Goal: Transaction & Acquisition: Purchase product/service

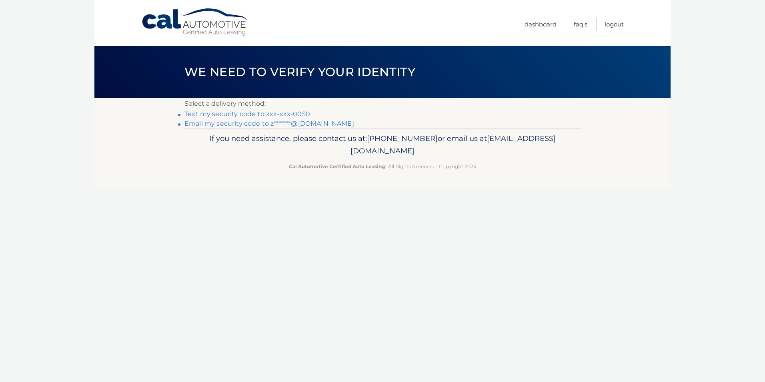
click at [223, 110] on link "Text my security code to xxx-xxx-0050" at bounding box center [247, 114] width 126 height 8
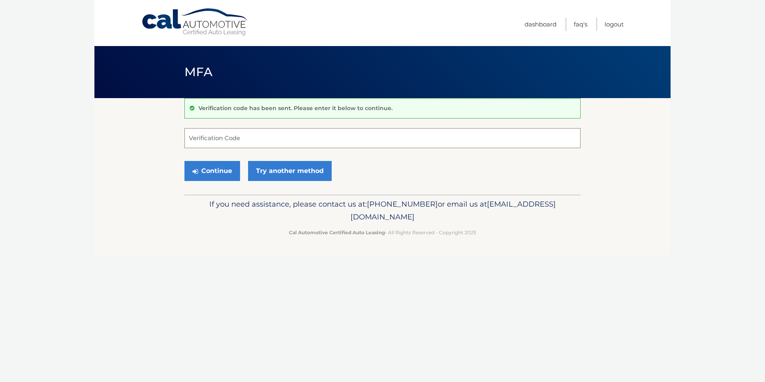
click at [216, 139] on input "Verification Code" at bounding box center [382, 138] width 396 height 20
type input "397861"
click at [206, 169] on button "Continue" at bounding box center [212, 171] width 56 height 20
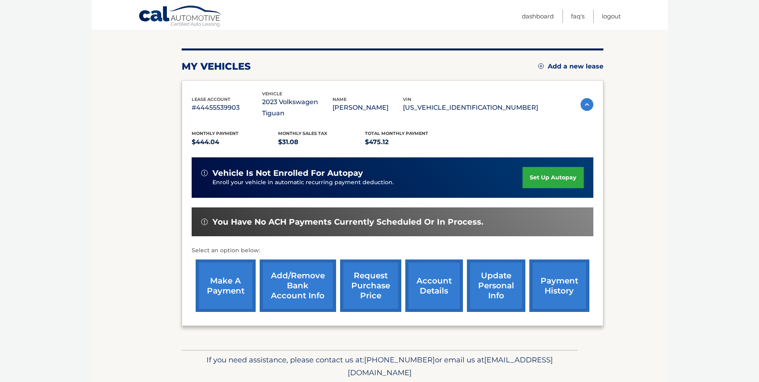
scroll to position [103, 0]
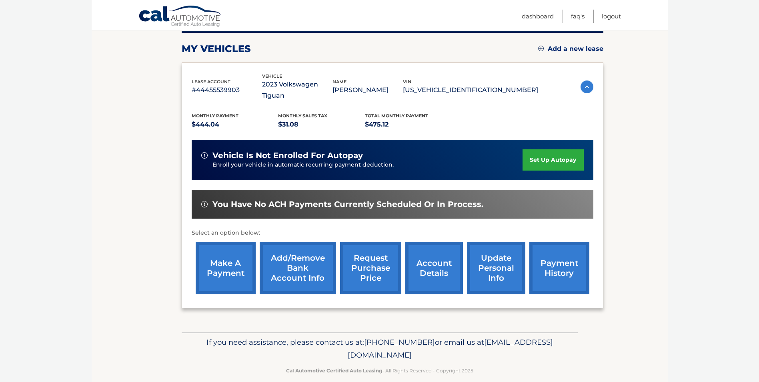
click at [215, 254] on link "make a payment" at bounding box center [226, 268] width 60 height 52
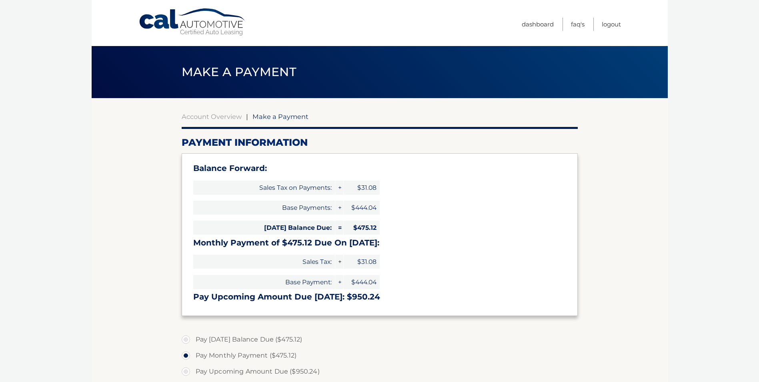
select select "NWQ0OTE5YjctYjA0ZS00ZjFmLTlkYzEtMzE3NjhhMzk1OTM1"
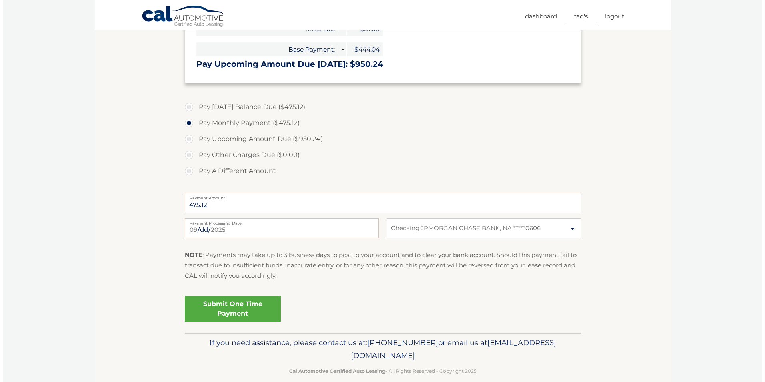
scroll to position [240, 0]
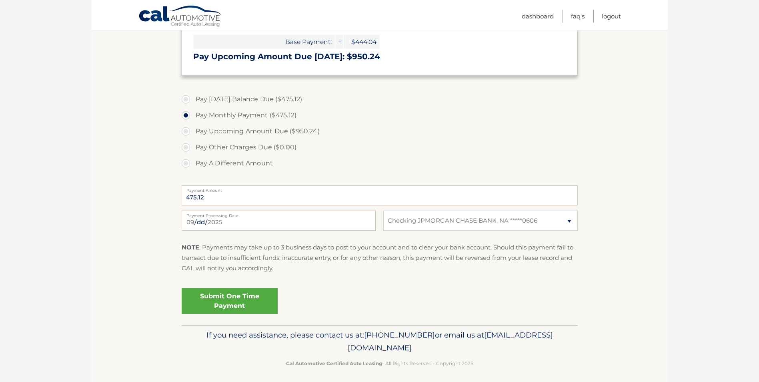
click at [228, 300] on link "Submit One Time Payment" at bounding box center [230, 301] width 96 height 26
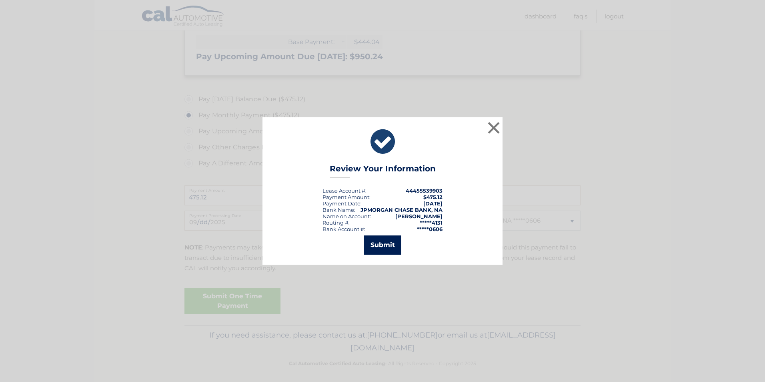
click at [380, 243] on button "Submit" at bounding box center [382, 244] width 37 height 19
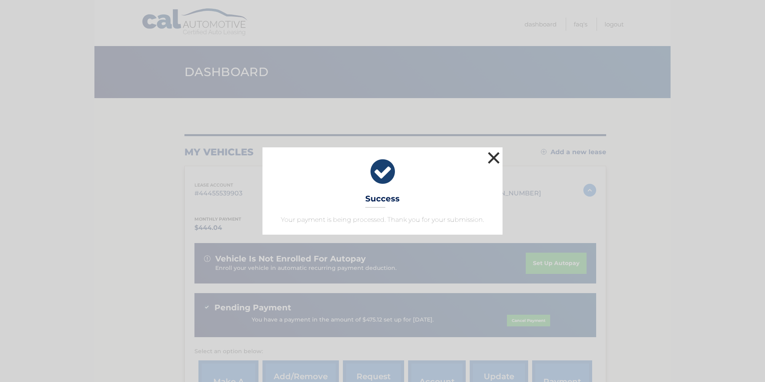
click at [495, 155] on button "×" at bounding box center [494, 158] width 16 height 16
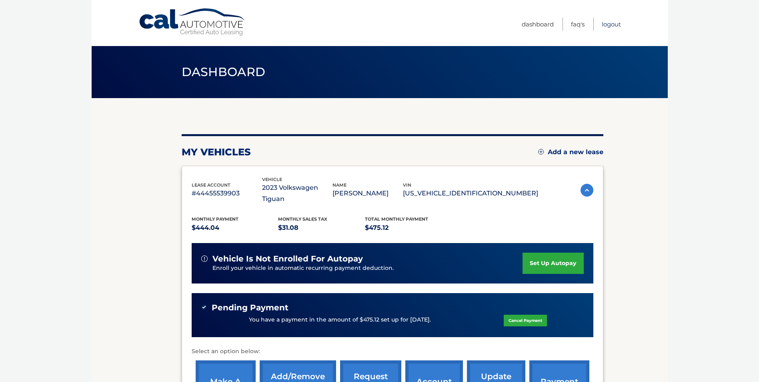
click at [615, 25] on link "Logout" at bounding box center [610, 24] width 19 height 13
